Goal: Find specific page/section

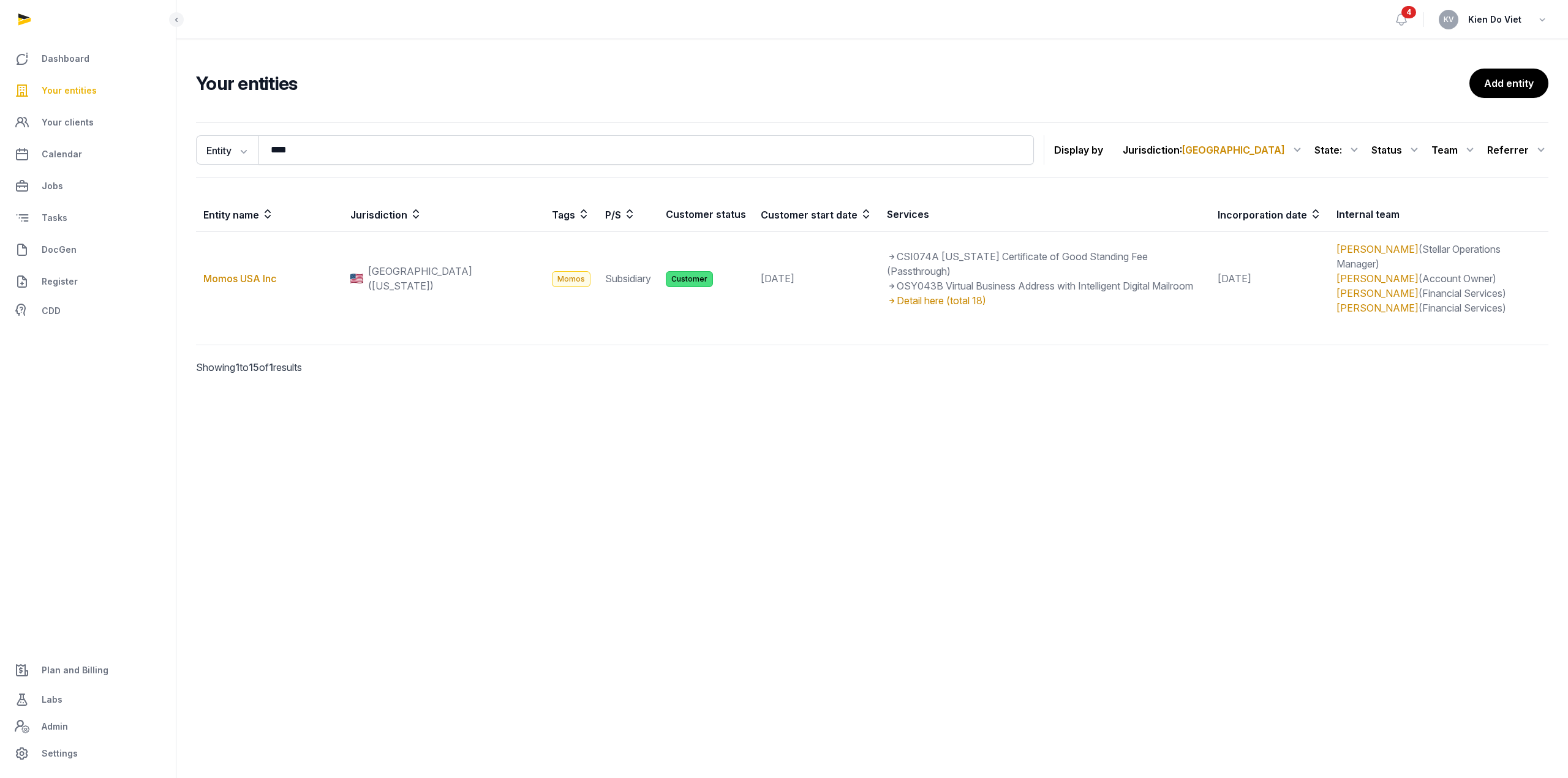
click at [1532, 149] on div "Referrer" at bounding box center [1518, 149] width 61 height 20
